Goal: Task Accomplishment & Management: Manage account settings

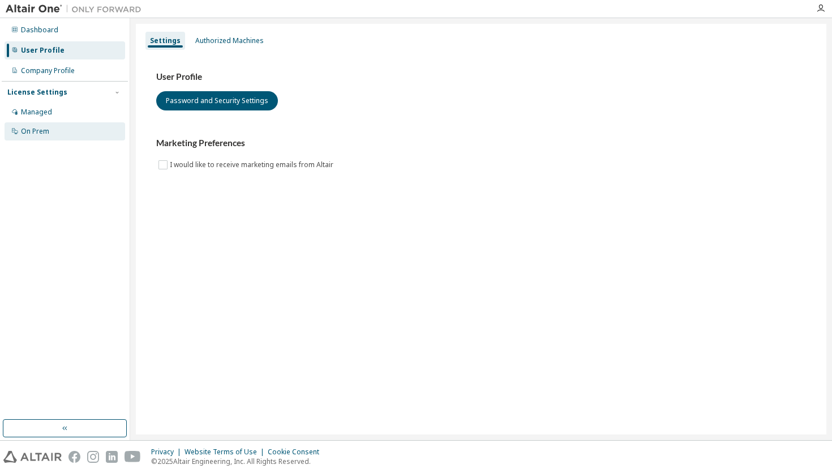
click at [33, 134] on div "On Prem" at bounding box center [35, 131] width 28 height 9
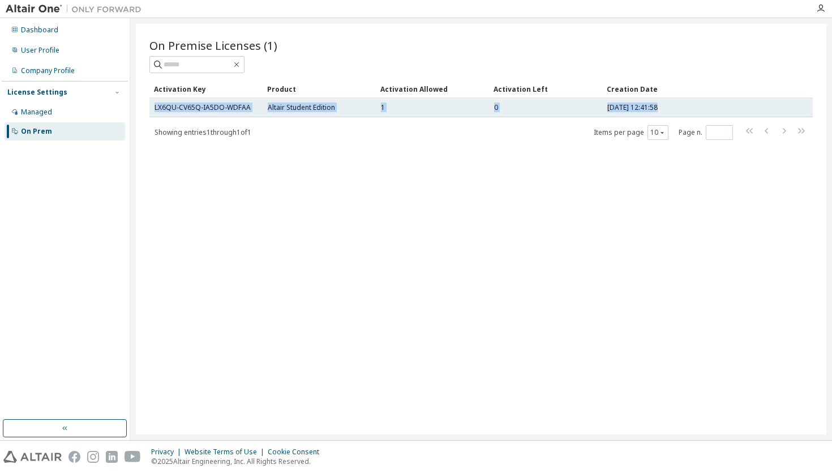
drag, startPoint x: 277, startPoint y: 119, endPoint x: 151, endPoint y: 108, distance: 126.7
click at [151, 108] on div "Activation Key Product Activation Allowed Activation Left Creation Date LX6QU-C…" at bounding box center [480, 110] width 663 height 61
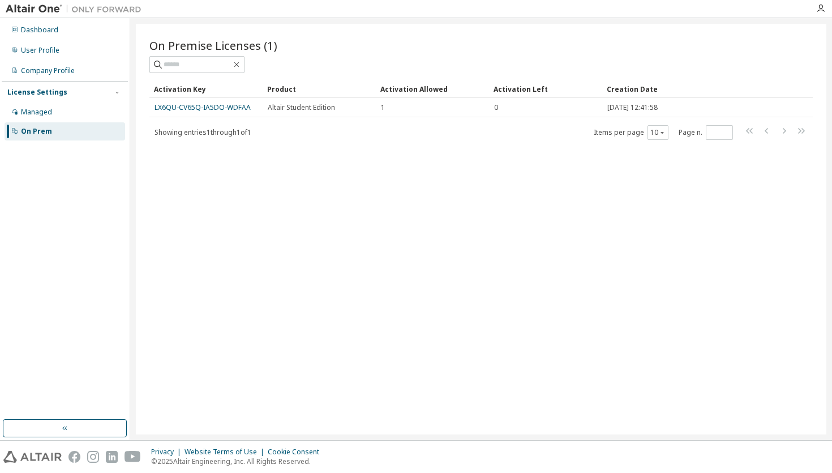
click at [141, 106] on div "On Premise Licenses (1) Clear Load Save Save As Field Operator Value Select fil…" at bounding box center [481, 229] width 690 height 410
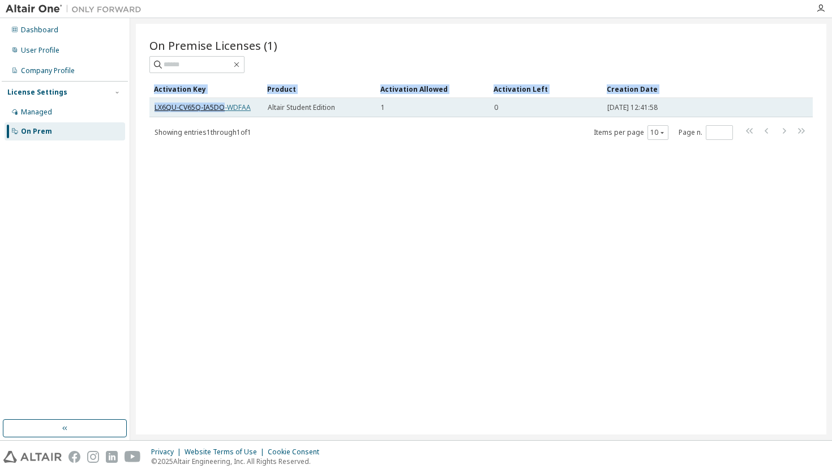
drag, startPoint x: 141, startPoint y: 106, endPoint x: 221, endPoint y: 110, distance: 79.9
click at [221, 110] on div "On Premise Licenses (1) Clear Load Save Save As Field Operator Value Select fil…" at bounding box center [481, 229] width 690 height 410
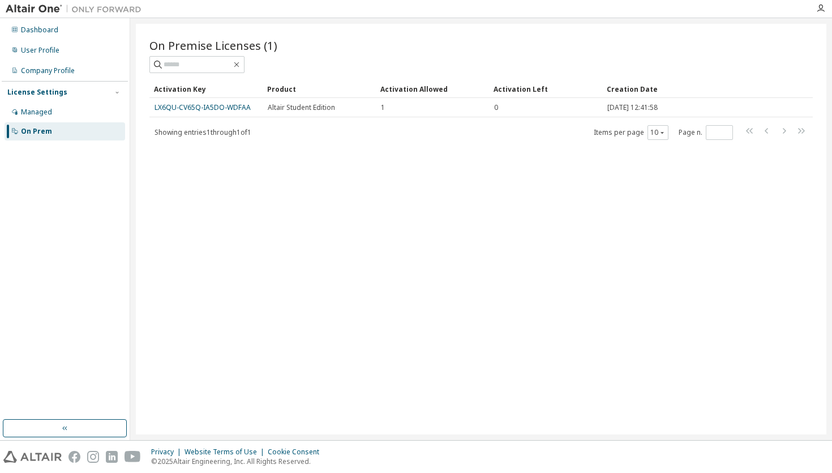
click at [140, 104] on div "On Premise Licenses (1) Clear Load Save Save As Field Operator Value Select fil…" at bounding box center [481, 229] width 690 height 410
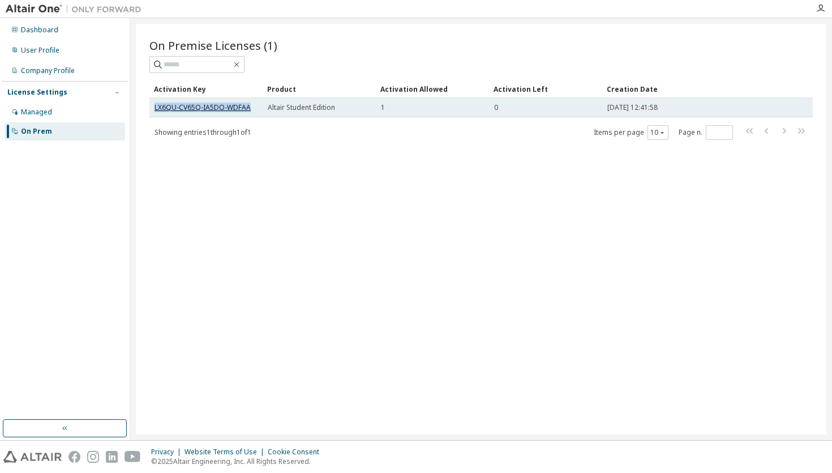
drag, startPoint x: 152, startPoint y: 106, endPoint x: 246, endPoint y: 109, distance: 94.6
click at [246, 109] on td "LX6QU-CV65Q-IA5DO-WDFAA" at bounding box center [205, 107] width 113 height 19
copy link "LX6QU-CV65Q-IA5DO-WDFAA"
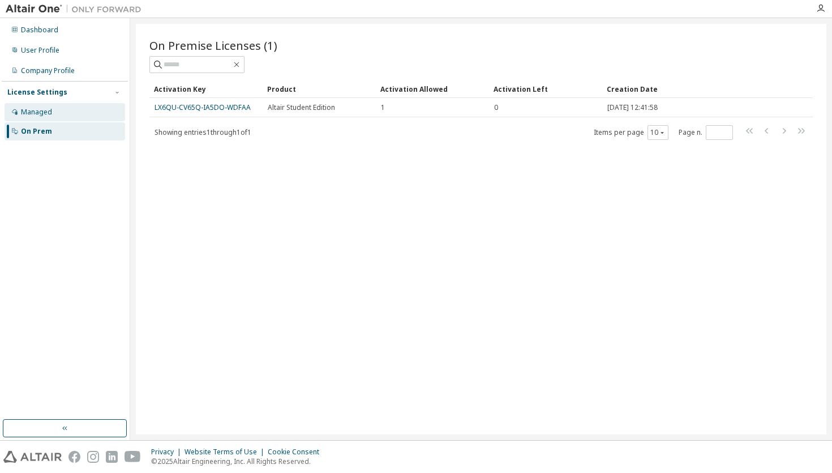
click at [41, 110] on div "Managed" at bounding box center [36, 112] width 31 height 9
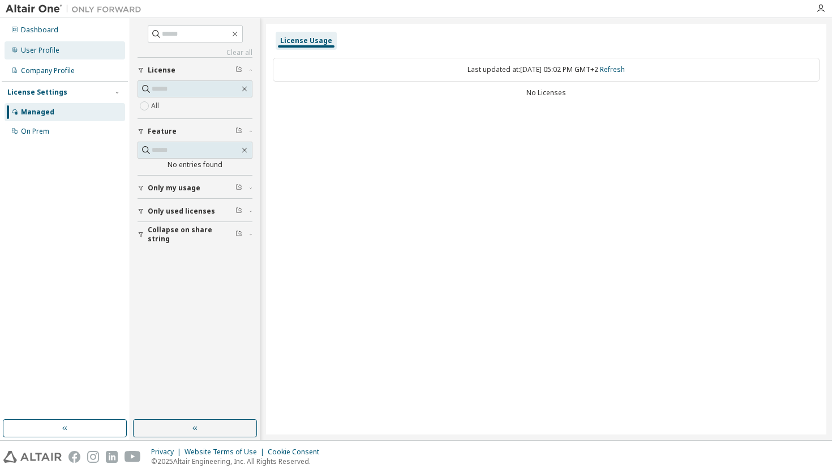
click at [41, 46] on div "User Profile" at bounding box center [40, 50] width 38 height 9
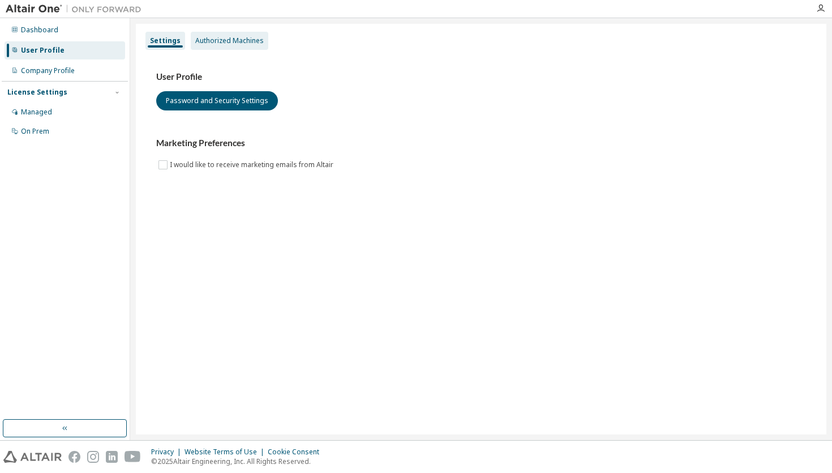
click at [213, 40] on div "Authorized Machines" at bounding box center [229, 40] width 68 height 9
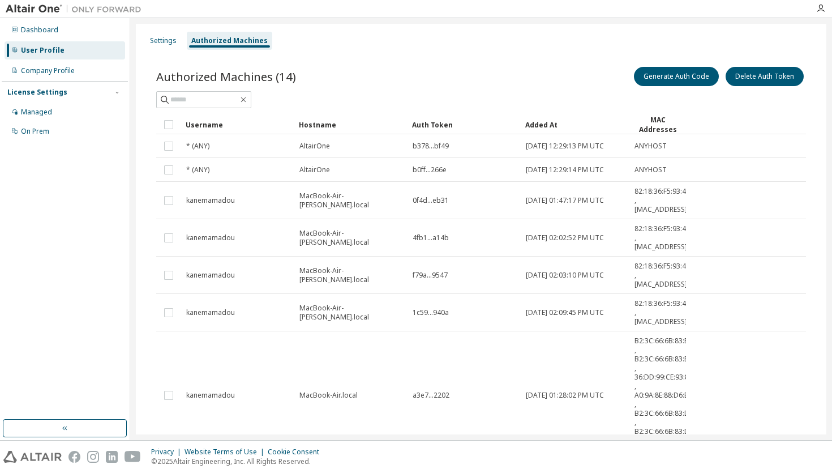
click at [399, 58] on div "Authorized Machines (14) Generate Auth Code Delete Auth Token Clear Load Save S…" at bounding box center [481, 428] width 677 height 754
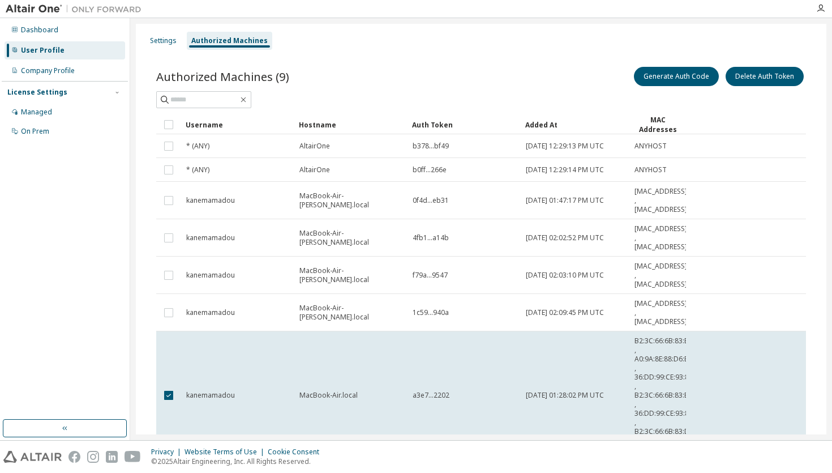
scroll to position [248, 0]
